Goal: Information Seeking & Learning: Learn about a topic

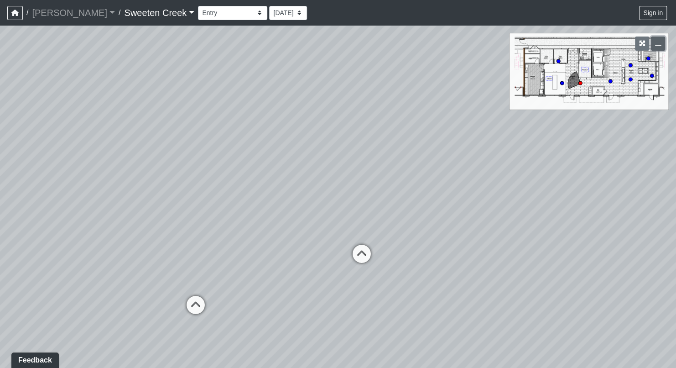
click at [663, 48] on button "button" at bounding box center [658, 44] width 14 height 14
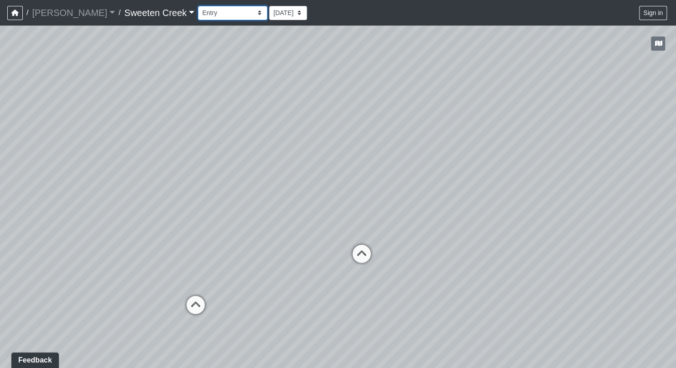
click at [221, 15] on select "Bistro Fitness - Hobby Booth Seating Counter Dining Dining 2 Elevators Elevator…" at bounding box center [232, 13] width 69 height 14
click at [198, 6] on select "Bistro Fitness - Hobby Booth Seating Counter Dining Dining 2 Elevators Elevator…" at bounding box center [232, 13] width 69 height 14
drag, startPoint x: 231, startPoint y: 272, endPoint x: 504, endPoint y: 265, distance: 273.0
click at [504, 265] on div "Loading... Office Loading... Reception Loading... Mailroom - Elevator Lobby Loa…" at bounding box center [338, 197] width 676 height 342
drag, startPoint x: 353, startPoint y: 253, endPoint x: 390, endPoint y: 264, distance: 38.9
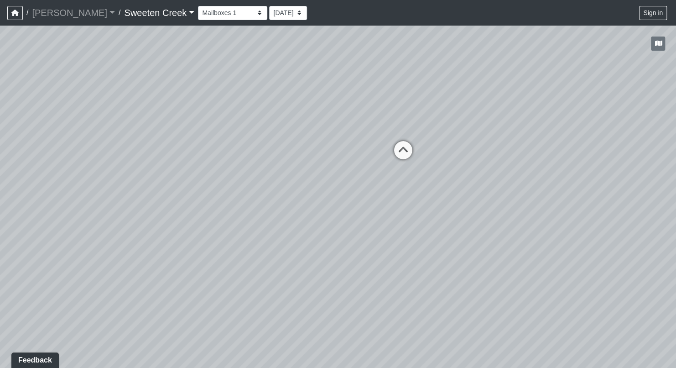
click at [390, 264] on div "Loading... Office Loading... Reception Loading... Mailroom - Elevator Lobby Loa…" at bounding box center [338, 197] width 676 height 342
click at [405, 151] on icon at bounding box center [402, 154] width 27 height 27
drag, startPoint x: 262, startPoint y: 237, endPoint x: 490, endPoint y: 205, distance: 229.9
click at [566, 200] on div "Loading... Office Loading... Reception Loading... Mailroom - Elevator Lobby Loa…" at bounding box center [338, 197] width 676 height 342
drag, startPoint x: 105, startPoint y: 179, endPoint x: 276, endPoint y: 220, distance: 175.6
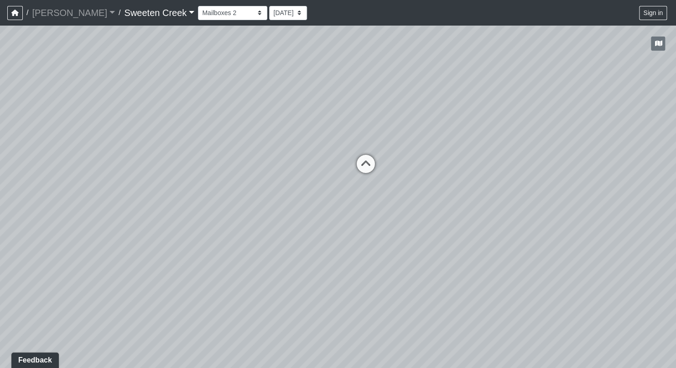
click at [372, 214] on div "Loading... Office Loading... Reception Loading... Mailroom - Elevator Lobby Loa…" at bounding box center [338, 197] width 676 height 342
click at [219, 11] on select "Bistro Fitness - Hobby Booth Seating Counter Dining Dining 2 Elevators Elevator…" at bounding box center [232, 13] width 69 height 14
click at [198, 6] on select "Bistro Fitness - Hobby Booth Seating Counter Dining Dining 2 Elevators Elevator…" at bounding box center [232, 13] width 69 height 14
drag, startPoint x: 395, startPoint y: 295, endPoint x: 161, endPoint y: 215, distance: 247.1
click at [161, 215] on div "Loading... Office Loading... Reception Loading... Mailroom - Elevator Lobby Loa…" at bounding box center [338, 197] width 676 height 342
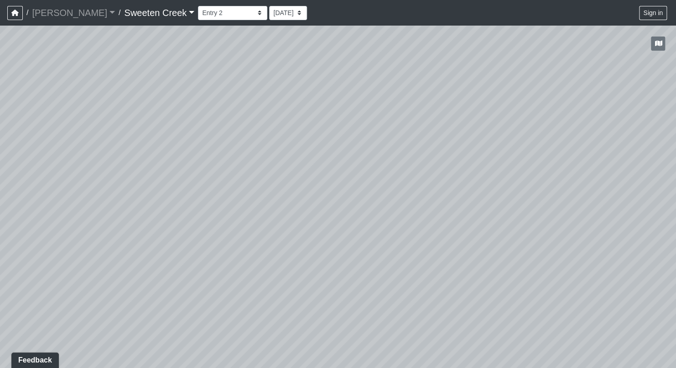
drag, startPoint x: 335, startPoint y: 263, endPoint x: 126, endPoint y: 245, distance: 208.9
click at [126, 245] on div "Loading... Office Loading... Reception Loading... Mailroom - Elevator Lobby Loa…" at bounding box center [338, 197] width 676 height 342
drag, startPoint x: 426, startPoint y: 244, endPoint x: 250, endPoint y: 235, distance: 176.4
click at [250, 235] on div "Loading... Office Loading... Reception Loading... Mailroom - Elevator Lobby Loa…" at bounding box center [338, 197] width 676 height 342
drag, startPoint x: 407, startPoint y: 231, endPoint x: 278, endPoint y: 204, distance: 131.6
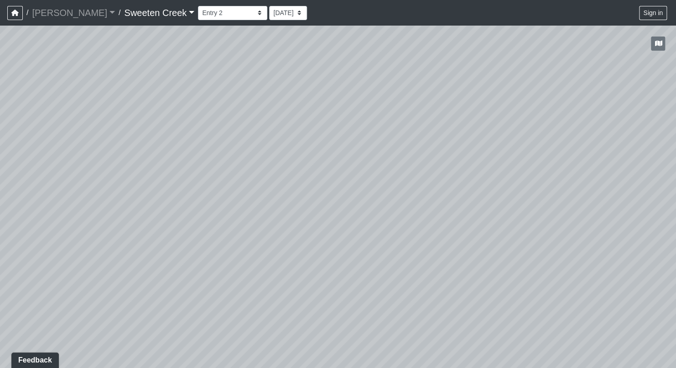
click at [449, 220] on div "Loading... Office Loading... Reception Loading... Mailroom - Elevator Lobby Loa…" at bounding box center [338, 197] width 676 height 342
drag, startPoint x: 544, startPoint y: 253, endPoint x: 294, endPoint y: 233, distance: 250.5
click at [245, 268] on div "Loading... Office Loading... Reception Loading... Mailroom - Elevator Lobby Loa…" at bounding box center [338, 197] width 676 height 342
click at [375, 152] on icon at bounding box center [380, 154] width 27 height 27
drag, startPoint x: 379, startPoint y: 244, endPoint x: 120, endPoint y: 250, distance: 258.4
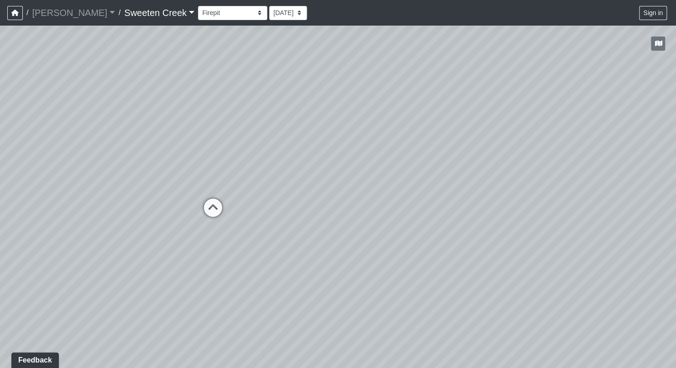
click at [120, 250] on div "Loading... Office Loading... Reception Loading... Mailroom - Elevator Lobby Loa…" at bounding box center [338, 197] width 676 height 342
drag, startPoint x: 255, startPoint y: 266, endPoint x: 97, endPoint y: 251, distance: 158.1
click at [95, 255] on div "Loading... Office Loading... Reception Loading... Mailroom - Elevator Lobby Loa…" at bounding box center [338, 197] width 676 height 342
drag, startPoint x: 51, startPoint y: 291, endPoint x: 252, endPoint y: 319, distance: 203.8
click at [252, 319] on div "Loading... Office Loading... Reception Loading... Mailroom - Elevator Lobby Loa…" at bounding box center [338, 197] width 676 height 342
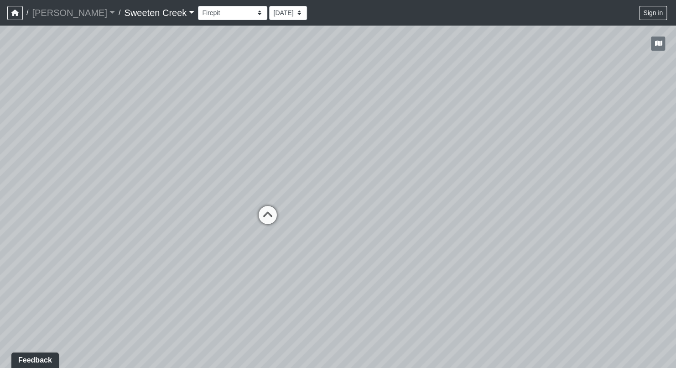
drag, startPoint x: 112, startPoint y: 289, endPoint x: 146, endPoint y: 289, distance: 33.8
click at [146, 289] on div "Loading... Office Loading... Reception Loading... Mailroom - Elevator Lobby Loa…" at bounding box center [338, 197] width 676 height 342
click at [272, 217] on icon at bounding box center [267, 218] width 27 height 27
click at [316, 157] on icon at bounding box center [316, 163] width 27 height 27
drag, startPoint x: 398, startPoint y: 210, endPoint x: 157, endPoint y: 236, distance: 241.4
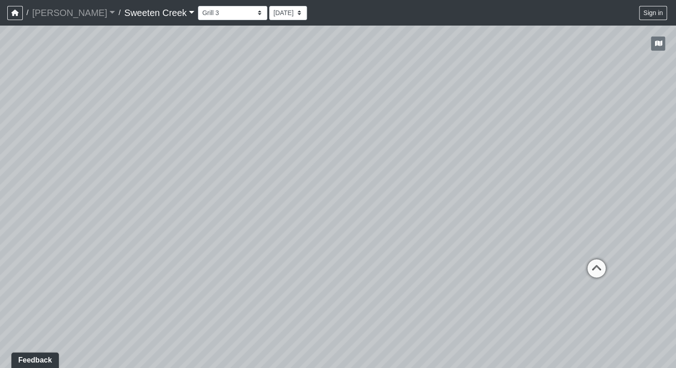
click at [157, 236] on div "Loading... Office Loading... Reception Loading... Mailroom - Elevator Lobby Loa…" at bounding box center [338, 197] width 676 height 342
drag, startPoint x: 421, startPoint y: 237, endPoint x: 230, endPoint y: 240, distance: 191.3
click at [218, 243] on div "Loading... Office Loading... Reception Loading... Mailroom - Elevator Lobby Loa…" at bounding box center [338, 197] width 676 height 342
drag, startPoint x: 588, startPoint y: 244, endPoint x: 241, endPoint y: 272, distance: 348.9
click at [218, 277] on div "Loading... Office Loading... Reception Loading... Mailroom - Elevator Lobby Loa…" at bounding box center [338, 197] width 676 height 342
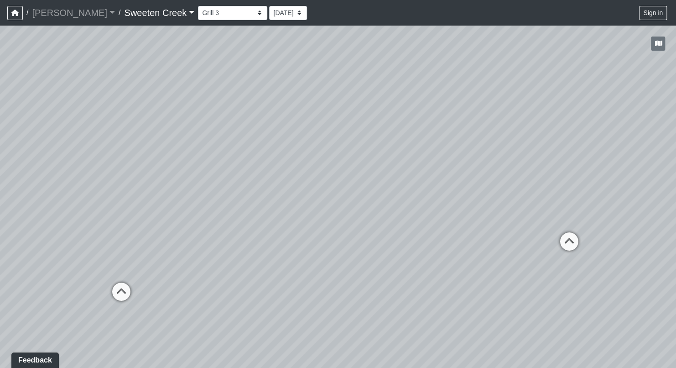
click at [568, 237] on icon at bounding box center [568, 245] width 27 height 27
drag, startPoint x: 594, startPoint y: 240, endPoint x: 391, endPoint y: 242, distance: 203.6
click at [330, 252] on div "Loading... Office Loading... Reception Loading... Mailroom - Elevator Lobby Loa…" at bounding box center [338, 197] width 676 height 342
drag, startPoint x: 491, startPoint y: 249, endPoint x: 344, endPoint y: 267, distance: 148.0
click at [344, 267] on div "Loading... Office Loading... Reception Loading... Mailroom - Elevator Lobby Loa…" at bounding box center [338, 197] width 676 height 342
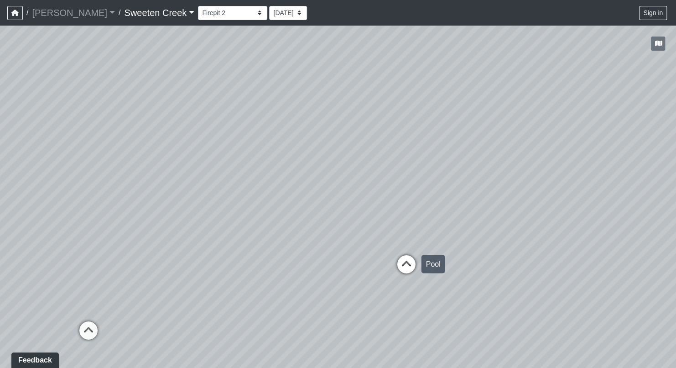
click at [407, 265] on icon at bounding box center [406, 268] width 27 height 27
drag, startPoint x: 608, startPoint y: 264, endPoint x: 426, endPoint y: 249, distance: 182.2
click at [462, 253] on div "Loading... Office Loading... Reception Loading... Mailroom - Elevator Lobby Loa…" at bounding box center [338, 197] width 676 height 342
drag, startPoint x: 474, startPoint y: 278, endPoint x: 378, endPoint y: 242, distance: 101.8
click at [358, 248] on div "Loading... Office Loading... Reception Loading... Mailroom - Elevator Lobby Loa…" at bounding box center [338, 197] width 676 height 342
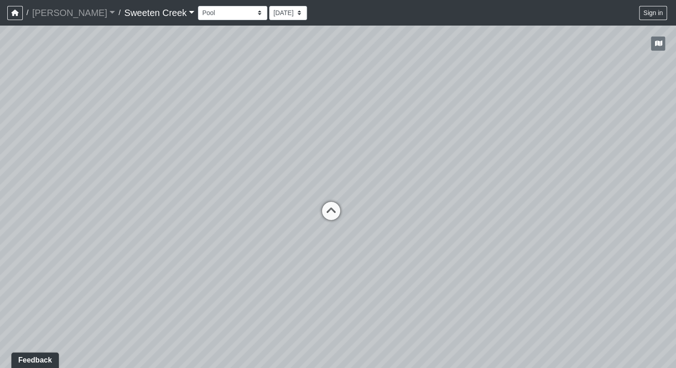
drag, startPoint x: 212, startPoint y: 251, endPoint x: 544, endPoint y: 251, distance: 332.3
click at [584, 255] on div "Loading... Office Loading... Reception Loading... Mailroom - Elevator Lobby Loa…" at bounding box center [338, 197] width 676 height 342
drag, startPoint x: 419, startPoint y: 231, endPoint x: 504, endPoint y: 229, distance: 85.8
click at [504, 229] on div "Loading... Office Loading... Reception Loading... Mailroom - Elevator Lobby Loa…" at bounding box center [338, 197] width 676 height 342
click at [388, 210] on icon at bounding box center [387, 214] width 27 height 27
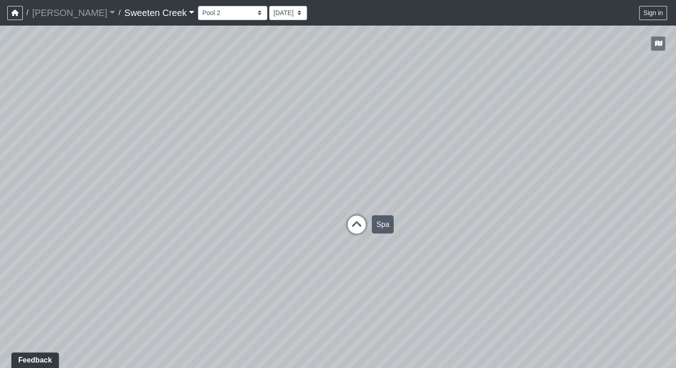
click at [360, 224] on icon at bounding box center [356, 228] width 27 height 27
click at [173, 231] on icon at bounding box center [175, 233] width 27 height 27
click at [394, 251] on icon at bounding box center [396, 249] width 27 height 27
click at [165, 235] on icon at bounding box center [164, 242] width 27 height 27
click at [212, 204] on icon at bounding box center [217, 209] width 27 height 27
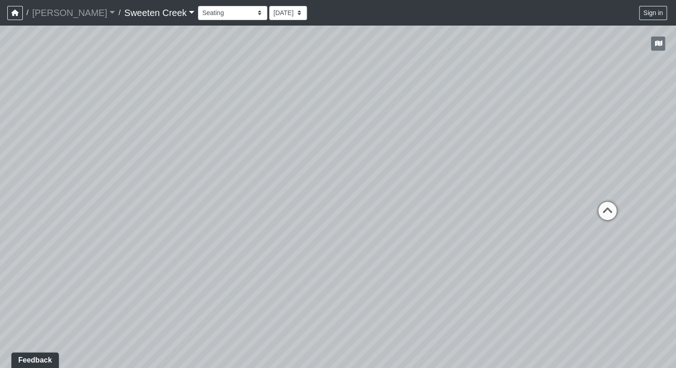
drag, startPoint x: 408, startPoint y: 280, endPoint x: 181, endPoint y: 266, distance: 226.9
click at [181, 266] on div "Loading... Office Loading... Reception Loading... Mailroom - Elevator Lobby Loa…" at bounding box center [338, 197] width 676 height 342
drag, startPoint x: 250, startPoint y: 268, endPoint x: 177, endPoint y: 260, distance: 73.5
click at [177, 260] on div "Loading... Office Loading... Reception Loading... Mailroom - Elevator Lobby Loa…" at bounding box center [338, 197] width 676 height 342
drag, startPoint x: 524, startPoint y: 192, endPoint x: 472, endPoint y: 177, distance: 53.6
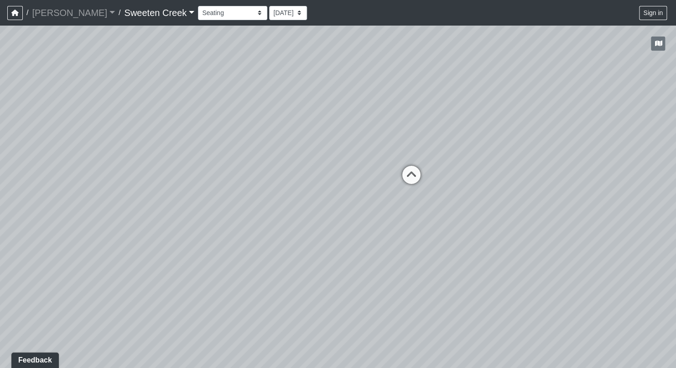
click at [446, 182] on div "Loading... Office Loading... Reception Loading... Mailroom - Elevator Lobby Loa…" at bounding box center [338, 197] width 676 height 342
click at [218, 11] on select "Bistro Fitness - Hobby Booth Seating Counter Dining Dining 2 Elevators Elevator…" at bounding box center [232, 13] width 69 height 14
click at [198, 6] on select "Bistro Fitness - Hobby Booth Seating Counter Dining Dining 2 Elevators Elevator…" at bounding box center [232, 13] width 69 height 14
drag, startPoint x: 181, startPoint y: 284, endPoint x: 281, endPoint y: 241, distance: 108.6
click at [175, 246] on div "Loading... Office Loading... Reception Loading... Mailroom - Elevator Lobby Loa…" at bounding box center [338, 197] width 676 height 342
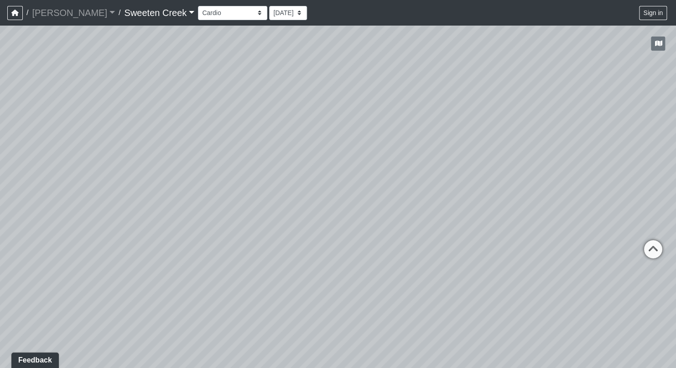
drag, startPoint x: 437, startPoint y: 229, endPoint x: 47, endPoint y: 220, distance: 390.3
click at [47, 220] on div "Loading... Office Loading... Reception Loading... Mailroom - Elevator Lobby Loa…" at bounding box center [338, 197] width 676 height 342
click at [639, 248] on icon at bounding box center [635, 250] width 27 height 27
drag, startPoint x: 645, startPoint y: 267, endPoint x: 464, endPoint y: 242, distance: 183.4
click at [464, 242] on div "Loading... Office Loading... Reception Loading... Mailroom - Elevator Lobby Loa…" at bounding box center [338, 197] width 676 height 342
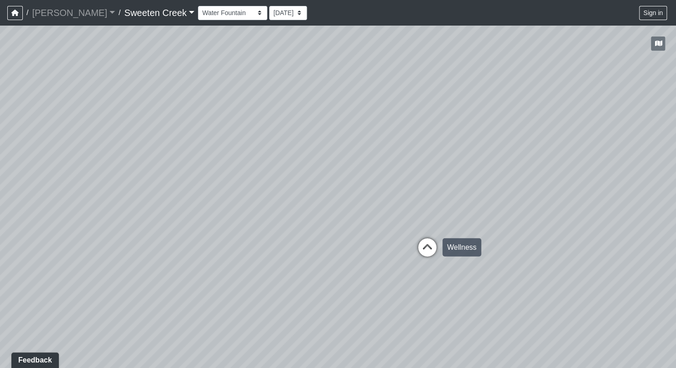
click at [424, 246] on icon at bounding box center [427, 251] width 27 height 27
drag, startPoint x: 313, startPoint y: 255, endPoint x: 447, endPoint y: 255, distance: 134.6
click at [447, 255] on div "Loading... Office Loading... Reception Loading... Mailroom - Elevator Lobby Loa…" at bounding box center [338, 197] width 676 height 342
drag, startPoint x: 70, startPoint y: 261, endPoint x: 490, endPoint y: 274, distance: 420.1
click at [490, 274] on div "Loading... Office Loading... Reception Loading... Mailroom - Elevator Lobby Loa…" at bounding box center [338, 197] width 676 height 342
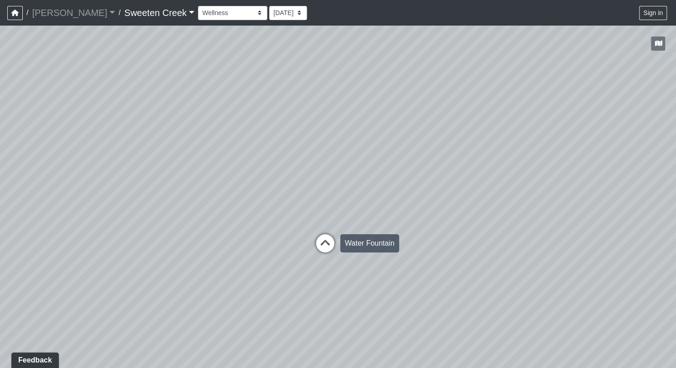
click at [329, 245] on icon at bounding box center [325, 247] width 27 height 27
drag, startPoint x: 171, startPoint y: 244, endPoint x: 453, endPoint y: 241, distance: 282.5
click at [453, 241] on div "Loading... Office Loading... Reception Loading... Mailroom - Elevator Lobby Loa…" at bounding box center [338, 197] width 676 height 342
click at [220, 14] on select "Bistro Fitness - Hobby Booth Seating Counter Dining Dining 2 Elevators Elevator…" at bounding box center [232, 13] width 69 height 14
click at [198, 6] on select "Bistro Fitness - Hobby Booth Seating Counter Dining Dining 2 Elevators Elevator…" at bounding box center [232, 13] width 69 height 14
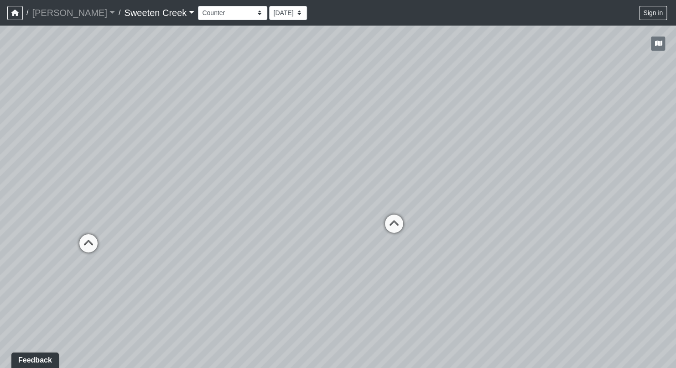
drag, startPoint x: 263, startPoint y: 251, endPoint x: 561, endPoint y: 174, distance: 307.8
click at [561, 174] on div "Loading... Office Loading... Reception Loading... Mailroom - Elevator Lobby Loa…" at bounding box center [338, 197] width 676 height 342
drag, startPoint x: 191, startPoint y: 285, endPoint x: 357, endPoint y: 306, distance: 167.5
click at [357, 306] on div "Loading... Office Loading... Reception Loading... Mailroom - Elevator Lobby Loa…" at bounding box center [338, 197] width 676 height 342
drag, startPoint x: 529, startPoint y: 309, endPoint x: 112, endPoint y: 257, distance: 420.4
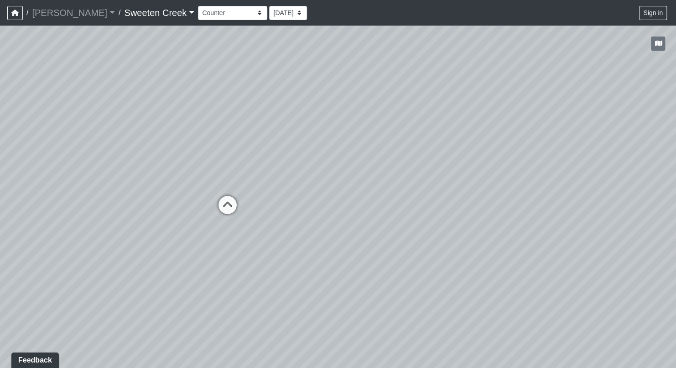
click at [112, 258] on div "Loading... Office Loading... Reception Loading... Mailroom - Elevator Lobby Loa…" at bounding box center [338, 197] width 676 height 342
drag, startPoint x: 70, startPoint y: 243, endPoint x: 252, endPoint y: 286, distance: 187.1
click at [252, 286] on div "Loading... Office Loading... Reception Loading... Mailroom - Elevator Lobby Loa…" at bounding box center [338, 197] width 676 height 342
drag, startPoint x: 124, startPoint y: 255, endPoint x: 284, endPoint y: 247, distance: 160.4
click at [284, 247] on div "Loading... Office Loading... Reception Loading... Mailroom - Elevator Lobby Loa…" at bounding box center [338, 197] width 676 height 342
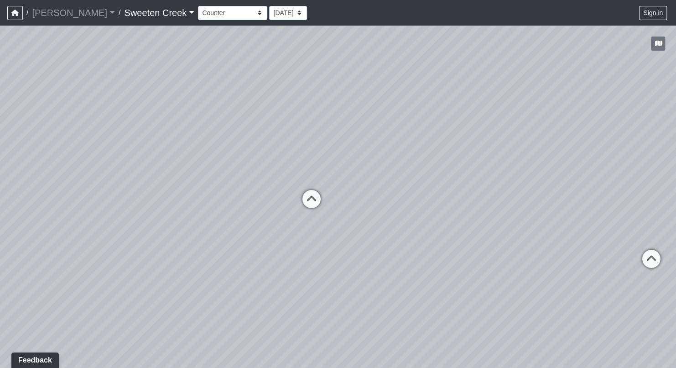
drag, startPoint x: 26, startPoint y: 272, endPoint x: 196, endPoint y: 249, distance: 171.4
click at [196, 249] on div "Loading... Office Loading... Reception Loading... Mailroom - Elevator Lobby Loa…" at bounding box center [338, 197] width 676 height 342
drag, startPoint x: 163, startPoint y: 259, endPoint x: 271, endPoint y: 330, distance: 129.0
click at [271, 330] on div "Loading... Office Loading... Reception Loading... Mailroom - Elevator Lobby Loa…" at bounding box center [338, 197] width 676 height 342
click at [221, 14] on select "Bistro Fitness - Hobby Booth Seating Counter Dining Dining 2 Elevators Elevator…" at bounding box center [232, 13] width 69 height 14
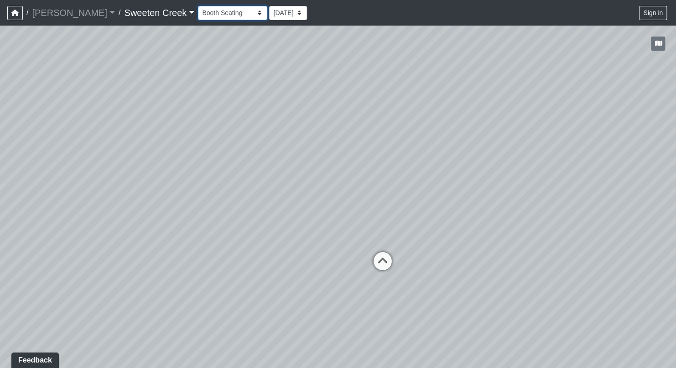
click at [198, 6] on select "Bistro Fitness - Hobby Booth Seating Counter Dining Dining 2 Elevators Elevator…" at bounding box center [232, 13] width 69 height 14
drag, startPoint x: 534, startPoint y: 314, endPoint x: 356, endPoint y: 260, distance: 185.0
click at [283, 258] on div "Loading... Office Loading... Reception Loading... Mailroom - Elevator Lobby Loa…" at bounding box center [338, 197] width 676 height 342
drag, startPoint x: 547, startPoint y: 271, endPoint x: 239, endPoint y: 286, distance: 308.5
click at [239, 286] on div "Loading... Office Loading... Reception Loading... Mailroom - Elevator Lobby Loa…" at bounding box center [338, 197] width 676 height 342
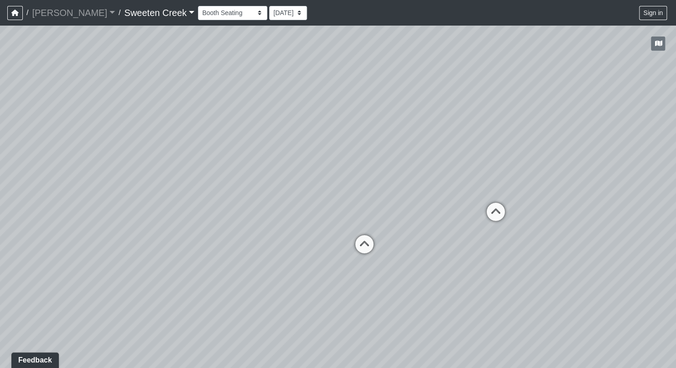
drag, startPoint x: 460, startPoint y: 276, endPoint x: 423, endPoint y: 278, distance: 36.6
click at [423, 278] on div "Loading... Office Loading... Reception Loading... Mailroom - Elevator Lobby Loa…" at bounding box center [338, 197] width 676 height 342
drag, startPoint x: 561, startPoint y: 238, endPoint x: 495, endPoint y: 235, distance: 65.8
click at [495, 235] on div "Loading... Office Loading... Reception Loading... Mailroom - Elevator Lobby Loa…" at bounding box center [338, 197] width 676 height 342
drag, startPoint x: 537, startPoint y: 254, endPoint x: 221, endPoint y: 230, distance: 316.8
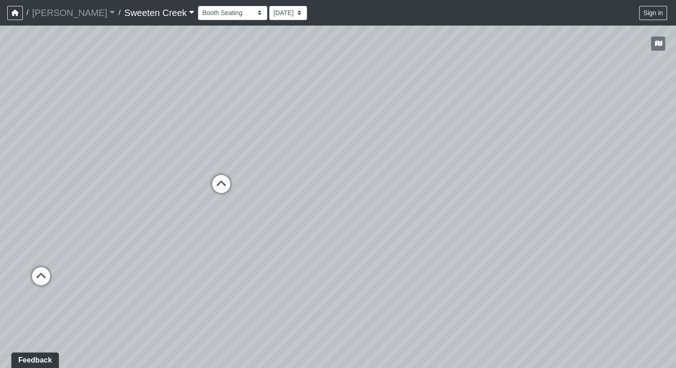
click at [221, 230] on div "Loading... Office Loading... Reception Loading... Mailroom - Elevator Lobby Loa…" at bounding box center [338, 197] width 676 height 342
drag, startPoint x: 592, startPoint y: 268, endPoint x: 354, endPoint y: 293, distance: 238.6
click at [354, 293] on div "Loading... Office Loading... Reception Loading... Mailroom - Elevator Lobby Loa…" at bounding box center [338, 197] width 676 height 342
click at [482, 235] on icon at bounding box center [484, 240] width 27 height 27
drag, startPoint x: 262, startPoint y: 249, endPoint x: 400, endPoint y: 267, distance: 140.0
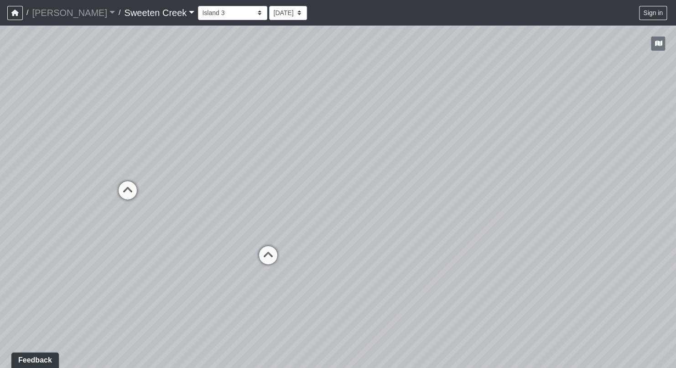
click at [400, 267] on div "Loading... Office Loading... Reception Loading... Mailroom - Elevator Lobby Loa…" at bounding box center [338, 197] width 676 height 342
click at [272, 258] on icon at bounding box center [267, 259] width 27 height 27
drag, startPoint x: 419, startPoint y: 265, endPoint x: 190, endPoint y: 270, distance: 228.3
click at [190, 270] on div "Loading... Office Loading... Reception Loading... Mailroom - Elevator Lobby Loa…" at bounding box center [338, 197] width 676 height 342
drag, startPoint x: 466, startPoint y: 239, endPoint x: 128, endPoint y: 248, distance: 338.8
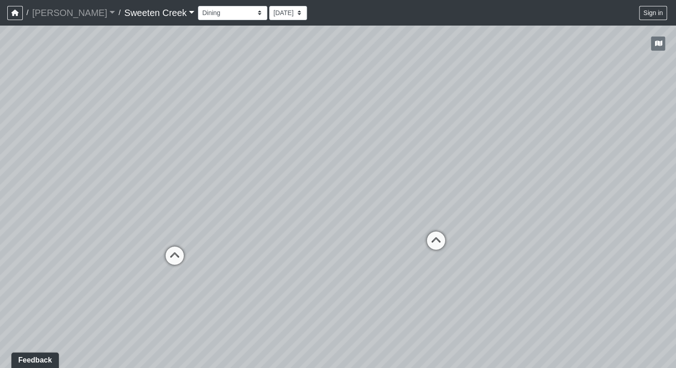
click at [128, 248] on div "Loading... Office Loading... Reception Loading... Mailroom - Elevator Lobby Loa…" at bounding box center [338, 197] width 676 height 342
click at [216, 12] on select "Bistro Fitness - Hobby Booth Seating Counter Dining Dining 2 Elevators Elevator…" at bounding box center [232, 13] width 69 height 14
click at [198, 6] on select "Bistro Fitness - Hobby Booth Seating Counter Dining Dining 2 Elevators Elevator…" at bounding box center [232, 13] width 69 height 14
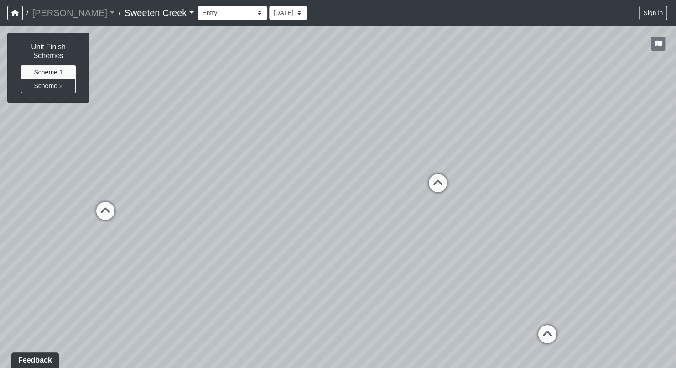
drag, startPoint x: 97, startPoint y: 215, endPoint x: 162, endPoint y: 205, distance: 65.5
click at [193, 185] on div "Loading... Office Loading... Reception Loading... Mailroom - Elevator Lobby Loa…" at bounding box center [338, 197] width 676 height 342
drag, startPoint x: 161, startPoint y: 206, endPoint x: 517, endPoint y: 192, distance: 355.8
click at [517, 192] on div "Loading... Office Loading... Reception Loading... Mailroom - Elevator Lobby Loa…" at bounding box center [338, 197] width 676 height 342
drag, startPoint x: 216, startPoint y: 278, endPoint x: 291, endPoint y: 202, distance: 106.8
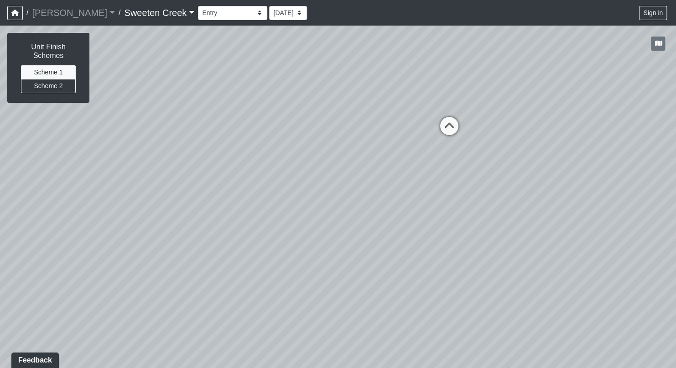
click at [291, 202] on div "Loading... Office Loading... Reception Loading... Mailroom - Elevator Lobby Loa…" at bounding box center [338, 197] width 676 height 342
drag, startPoint x: 308, startPoint y: 274, endPoint x: 83, endPoint y: 340, distance: 233.9
click at [83, 340] on div "Loading... Office Loading... Reception Loading... Mailroom - Elevator Lobby Loa…" at bounding box center [338, 197] width 676 height 342
drag, startPoint x: 399, startPoint y: 254, endPoint x: 267, endPoint y: 227, distance: 135.5
click at [267, 227] on div "Loading... Office Loading... Reception Loading... Mailroom - Elevator Lobby Loa…" at bounding box center [338, 197] width 676 height 342
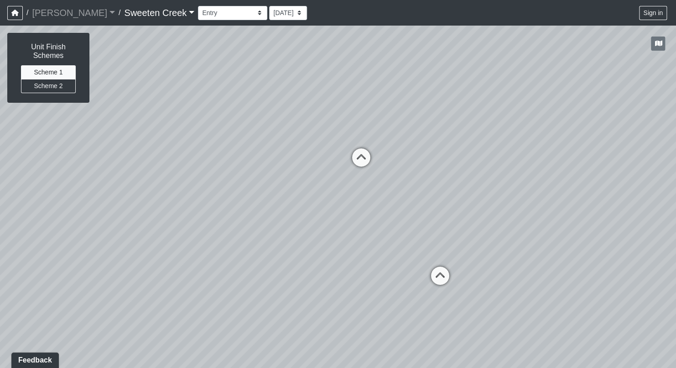
drag, startPoint x: 453, startPoint y: 271, endPoint x: 273, endPoint y: 291, distance: 181.0
click at [273, 291] on div "Loading... Office Loading... Reception Loading... Mailroom - Elevator Lobby Loa…" at bounding box center [338, 197] width 676 height 342
drag, startPoint x: 568, startPoint y: 306, endPoint x: 183, endPoint y: 244, distance: 390.7
click at [185, 244] on div "Loading... Office Loading... Reception Loading... Mailroom - Elevator Lobby Loa…" at bounding box center [338, 197] width 676 height 342
drag, startPoint x: 459, startPoint y: 275, endPoint x: 90, endPoint y: 281, distance: 369.3
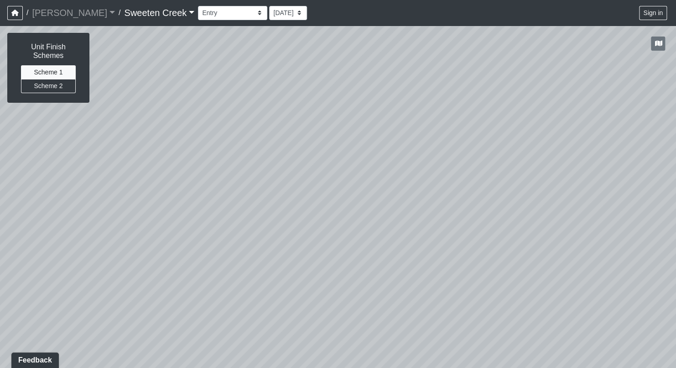
click at [90, 281] on div "Loading... Office Loading... Reception Loading... Mailroom - Elevator Lobby Loa…" at bounding box center [338, 197] width 676 height 342
drag, startPoint x: 300, startPoint y: 235, endPoint x: 627, endPoint y: 335, distance: 341.9
click at [627, 335] on div "Loading... Office Loading... Reception Loading... Mailroom - Elevator Lobby Loa…" at bounding box center [338, 197] width 676 height 342
drag, startPoint x: 352, startPoint y: 304, endPoint x: 677, endPoint y: 296, distance: 325.5
click at [676, 296] on html "/ [PERSON_NAME] Loading... / Sweeten Creek Sweeten Creek Loading... [GEOGRAPHIC…" at bounding box center [338, 184] width 676 height 368
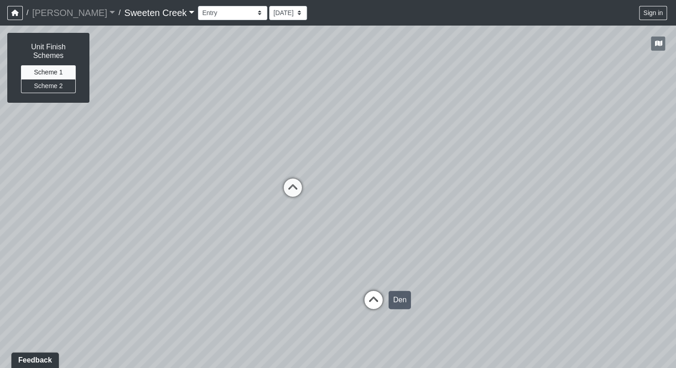
click at [375, 300] on icon at bounding box center [373, 304] width 27 height 27
click at [193, 314] on icon at bounding box center [196, 322] width 27 height 27
drag, startPoint x: 351, startPoint y: 309, endPoint x: 422, endPoint y: 343, distance: 78.2
click at [196, 363] on div "Loading... Office Loading... Reception Loading... Mailroom - Elevator Lobby Loa…" at bounding box center [338, 197] width 676 height 342
drag, startPoint x: 481, startPoint y: 319, endPoint x: 190, endPoint y: 267, distance: 295.2
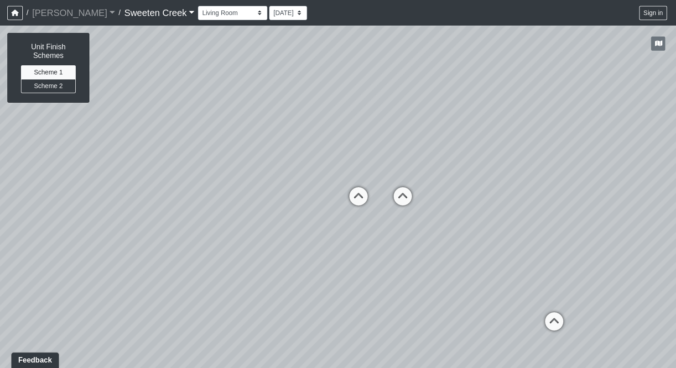
click at [183, 269] on div "Loading... Office Loading... Reception Loading... Mailroom - Elevator Lobby Loa…" at bounding box center [338, 197] width 676 height 342
drag, startPoint x: 513, startPoint y: 282, endPoint x: 286, endPoint y: 234, distance: 232.3
click at [296, 231] on div "Loading... Office Loading... Reception Loading... Mailroom - Elevator Lobby Loa…" at bounding box center [338, 197] width 676 height 342
drag, startPoint x: 414, startPoint y: 254, endPoint x: 201, endPoint y: 214, distance: 216.0
click at [203, 214] on div "Loading... Office Loading... Reception Loading... Mailroom - Elevator Lobby Loa…" at bounding box center [338, 197] width 676 height 342
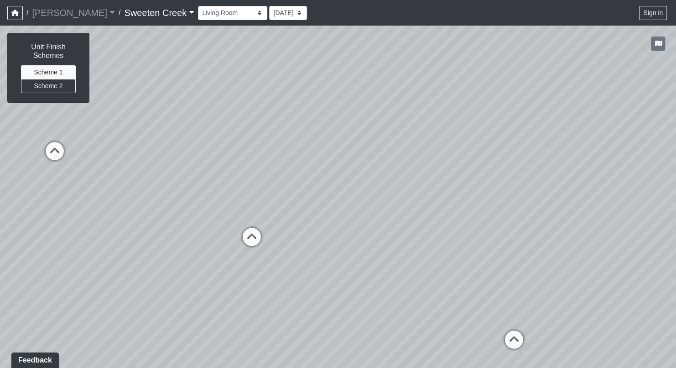
drag, startPoint x: 542, startPoint y: 249, endPoint x: 576, endPoint y: 280, distance: 45.6
click at [576, 280] on div "Loading... Office Loading... Reception Loading... Mailroom - Elevator Lobby Loa…" at bounding box center [338, 197] width 676 height 342
drag, startPoint x: 341, startPoint y: 286, endPoint x: 639, endPoint y: 320, distance: 300.0
click at [676, 326] on html "/ [PERSON_NAME] Loading... / Sweeten Creek Sweeten Creek Loading... [GEOGRAPHIC…" at bounding box center [338, 184] width 676 height 368
drag, startPoint x: 246, startPoint y: 287, endPoint x: 360, endPoint y: 281, distance: 113.8
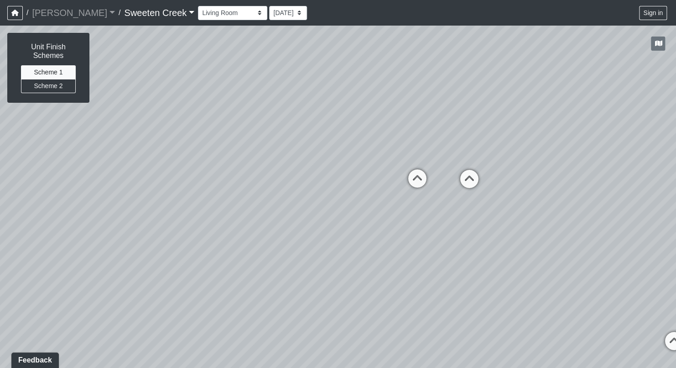
click at [398, 283] on div "Loading... Office Loading... Reception Loading... Mailroom - Elevator Lobby Loa…" at bounding box center [338, 197] width 676 height 342
drag, startPoint x: 480, startPoint y: 298, endPoint x: 373, endPoint y: 289, distance: 107.1
click at [373, 289] on div "Loading... Office Loading... Reception Loading... Mailroom - Elevator Lobby Loa…" at bounding box center [338, 197] width 676 height 342
click at [389, 170] on icon at bounding box center [387, 174] width 27 height 27
drag, startPoint x: 431, startPoint y: 268, endPoint x: 409, endPoint y: 212, distance: 60.5
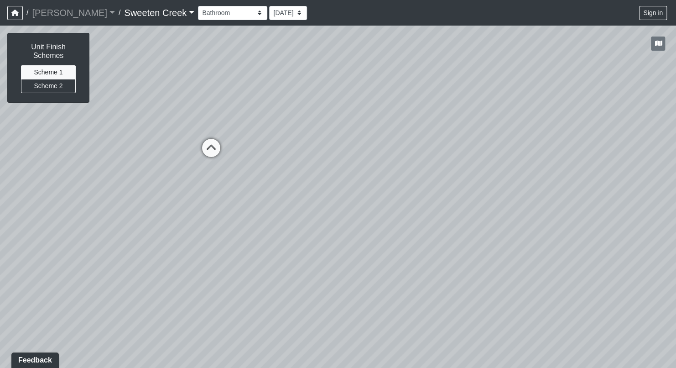
click at [588, 246] on div "Loading... Office Loading... Reception Loading... Mailroom - Elevator Lobby Loa…" at bounding box center [338, 197] width 676 height 342
drag, startPoint x: 482, startPoint y: 229, endPoint x: 113, endPoint y: 196, distance: 369.8
click at [113, 196] on div "Loading... Office Loading... Reception Loading... Mailroom - Elevator Lobby Loa…" at bounding box center [338, 197] width 676 height 342
drag, startPoint x: 584, startPoint y: 194, endPoint x: 198, endPoint y: 135, distance: 390.5
click at [198, 135] on div "Loading... Office Loading... Reception Loading... Mailroom - Elevator Lobby Loa…" at bounding box center [338, 197] width 676 height 342
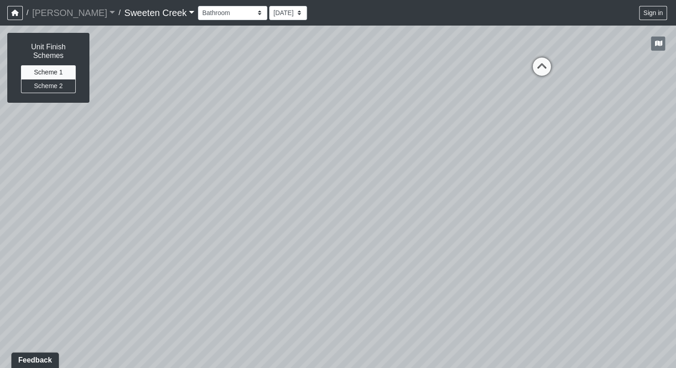
drag, startPoint x: 297, startPoint y: 135, endPoint x: 428, endPoint y: 163, distance: 133.9
click at [453, 143] on div "Loading... Office Loading... Reception Loading... Mailroom - Elevator Lobby Loa…" at bounding box center [338, 197] width 676 height 342
click at [541, 76] on icon at bounding box center [536, 76] width 27 height 27
drag, startPoint x: 580, startPoint y: 133, endPoint x: 405, endPoint y: 109, distance: 177.0
click at [395, 106] on div "Loading... Office Loading... Reception Loading... Mailroom - Elevator Lobby Loa…" at bounding box center [338, 197] width 676 height 342
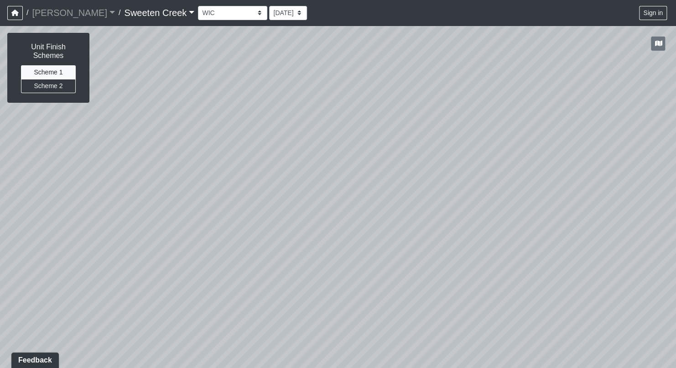
drag, startPoint x: 521, startPoint y: 128, endPoint x: 481, endPoint y: 183, distance: 68.3
click at [233, 246] on div "Loading... Office Loading... Reception Loading... Mailroom - Elevator Lobby Loa…" at bounding box center [338, 197] width 676 height 342
drag, startPoint x: 514, startPoint y: 161, endPoint x: 419, endPoint y: 152, distance: 95.3
click at [419, 152] on div "Loading... Office Loading... Reception Loading... Mailroom - Elevator Lobby Loa…" at bounding box center [338, 197] width 676 height 342
drag, startPoint x: 557, startPoint y: 191, endPoint x: 379, endPoint y: 190, distance: 178.0
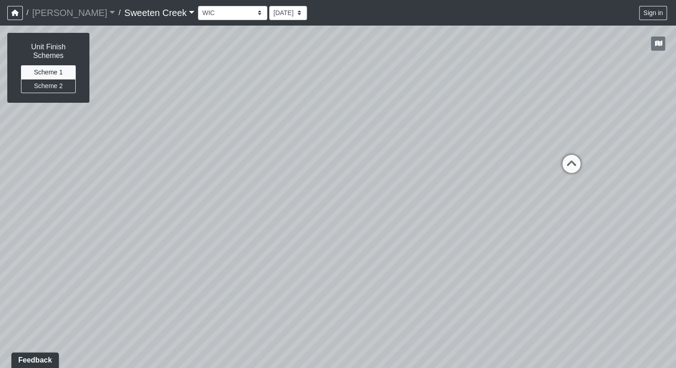
click at [379, 190] on div "Loading... Office Loading... Reception Loading... Mailroom - Elevator Lobby Loa…" at bounding box center [338, 197] width 676 height 342
drag, startPoint x: 579, startPoint y: 183, endPoint x: 338, endPoint y: 196, distance: 241.3
click at [338, 196] on div "Loading... Office Loading... Reception Loading... Mailroom - Elevator Lobby Loa…" at bounding box center [338, 197] width 676 height 342
click at [360, 162] on icon at bounding box center [362, 166] width 27 height 27
click at [654, 148] on icon at bounding box center [658, 147] width 27 height 27
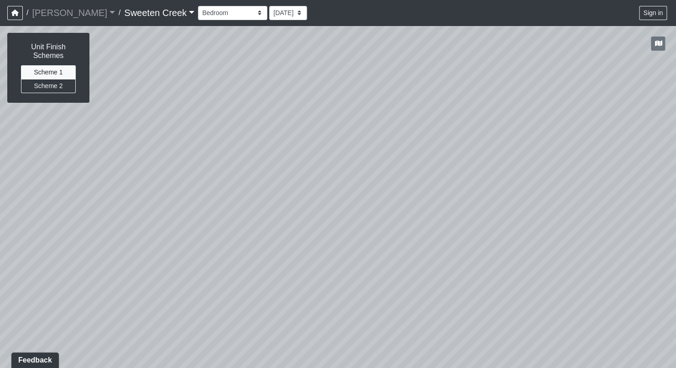
drag, startPoint x: 521, startPoint y: 279, endPoint x: 279, endPoint y: 306, distance: 243.9
click at [193, 340] on div "Loading... Office Loading... Reception Loading... Mailroom - Elevator Lobby Loa…" at bounding box center [338, 197] width 676 height 342
drag, startPoint x: 573, startPoint y: 245, endPoint x: 524, endPoint y: 237, distance: 49.5
click at [671, 219] on div "Loading... Office Loading... Reception Loading... Mailroom - Elevator Lobby Loa…" at bounding box center [338, 197] width 676 height 342
drag, startPoint x: 340, startPoint y: 277, endPoint x: 554, endPoint y: 279, distance: 213.6
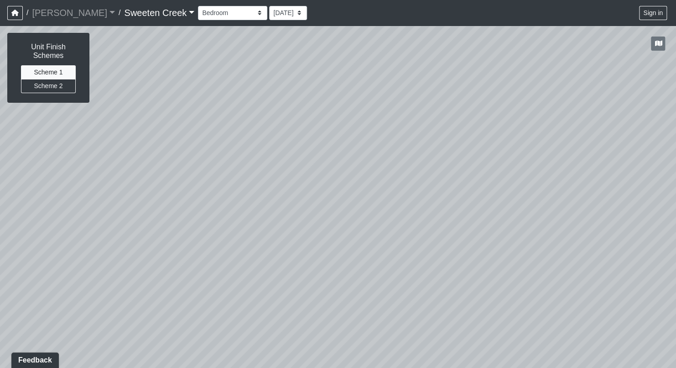
click at [655, 287] on div "Loading... Office Loading... Reception Loading... Mailroom - Elevator Lobby Loa…" at bounding box center [338, 197] width 676 height 342
drag, startPoint x: 366, startPoint y: 291, endPoint x: 620, endPoint y: 292, distance: 254.2
click at [620, 292] on div "Loading... Office Loading... Reception Loading... Mailroom - Elevator Lobby Loa…" at bounding box center [338, 197] width 676 height 342
drag, startPoint x: 164, startPoint y: 304, endPoint x: 251, endPoint y: 287, distance: 88.4
click at [254, 285] on div "Loading... Office Loading... Reception Loading... Mailroom - Elevator Lobby Loa…" at bounding box center [338, 197] width 676 height 342
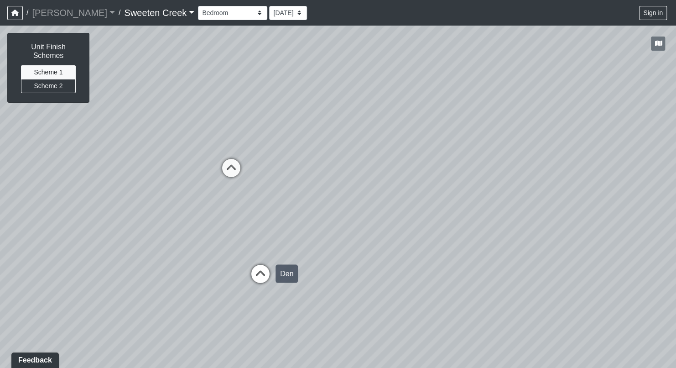
drag, startPoint x: 258, startPoint y: 285, endPoint x: 271, endPoint y: 286, distance: 13.3
click at [294, 284] on div "Loading... Office Loading... Reception Loading... Mailroom - Elevator Lobby Loa…" at bounding box center [338, 197] width 676 height 342
click at [270, 277] on icon at bounding box center [259, 278] width 27 height 27
select select "aR49VX8oUL1tpWSsj3d1qr"
drag, startPoint x: 559, startPoint y: 293, endPoint x: 371, endPoint y: 291, distance: 188.1
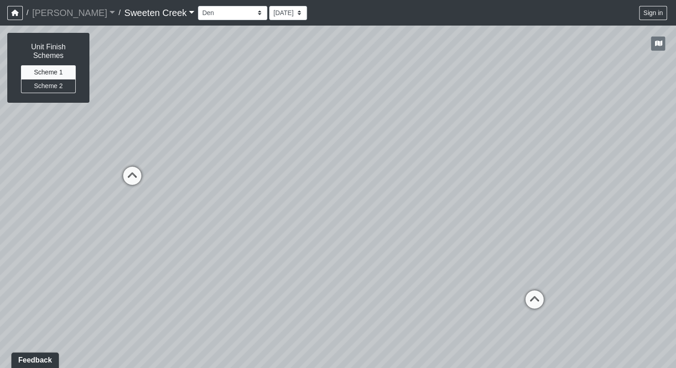
click at [371, 291] on div "Loading... Office Loading... Reception Loading... Mailroom - Elevator Lobby Loa…" at bounding box center [338, 197] width 676 height 342
drag, startPoint x: 365, startPoint y: 296, endPoint x: 450, endPoint y: 311, distance: 86.3
click at [450, 311] on div "Loading... Office Loading... Reception Loading... Mailroom - Elevator Lobby Loa…" at bounding box center [338, 197] width 676 height 342
drag, startPoint x: 503, startPoint y: 251, endPoint x: 677, endPoint y: 269, distance: 175.8
click at [676, 269] on html "/ [PERSON_NAME] Loading... / Sweeten Creek Sweeten Creek Loading... [GEOGRAPHIC…" at bounding box center [338, 184] width 676 height 368
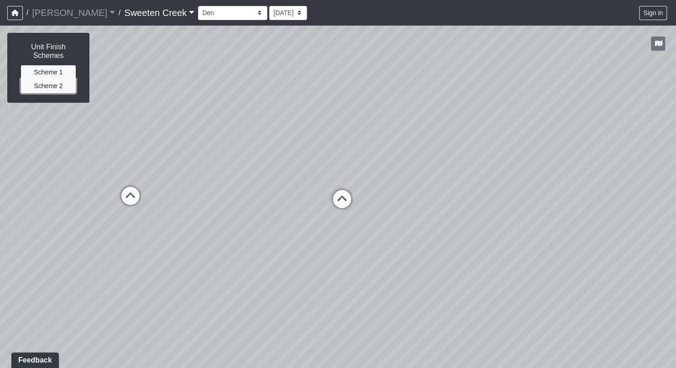
click at [42, 89] on button "Scheme 2" at bounding box center [48, 86] width 55 height 14
drag, startPoint x: 175, startPoint y: 320, endPoint x: 16, endPoint y: 311, distance: 158.7
click at [16, 311] on div "Loading... Office Loading... Reception Loading... Mailroom - Elevator Lobby Loa…" at bounding box center [338, 197] width 676 height 342
drag, startPoint x: 364, startPoint y: 283, endPoint x: 115, endPoint y: 299, distance: 250.1
click at [115, 299] on div "Loading... Office Loading... Reception Loading... Mailroom - Elevator Lobby Loa…" at bounding box center [338, 197] width 676 height 342
